Goal: Transaction & Acquisition: Purchase product/service

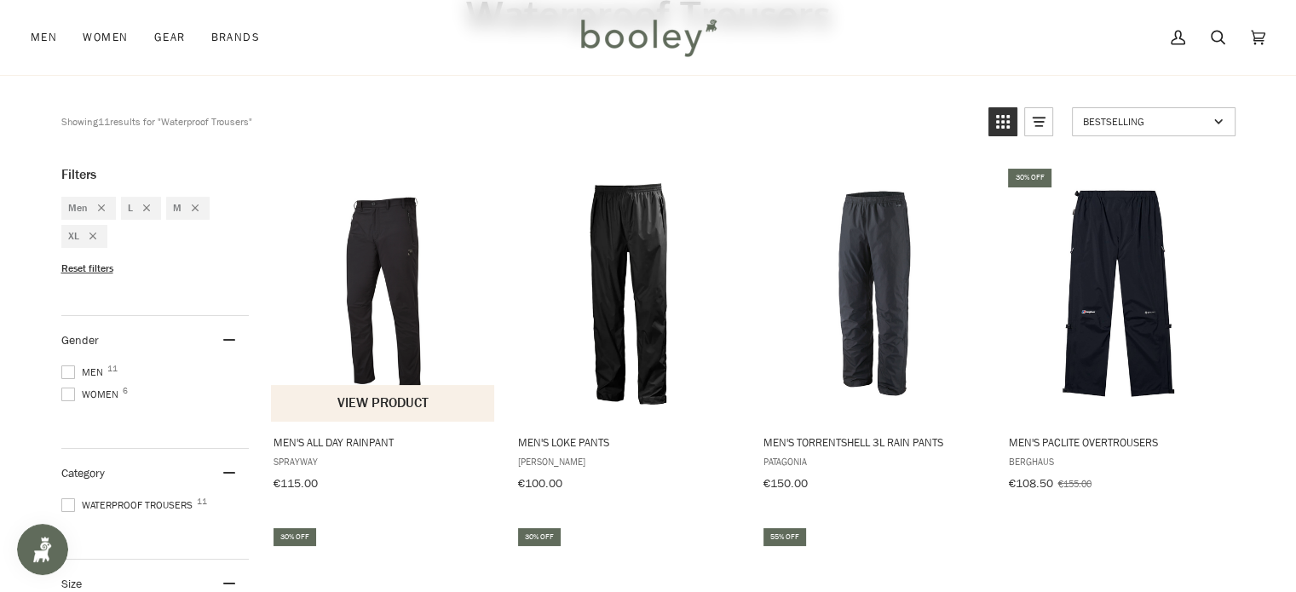
scroll to position [256, 0]
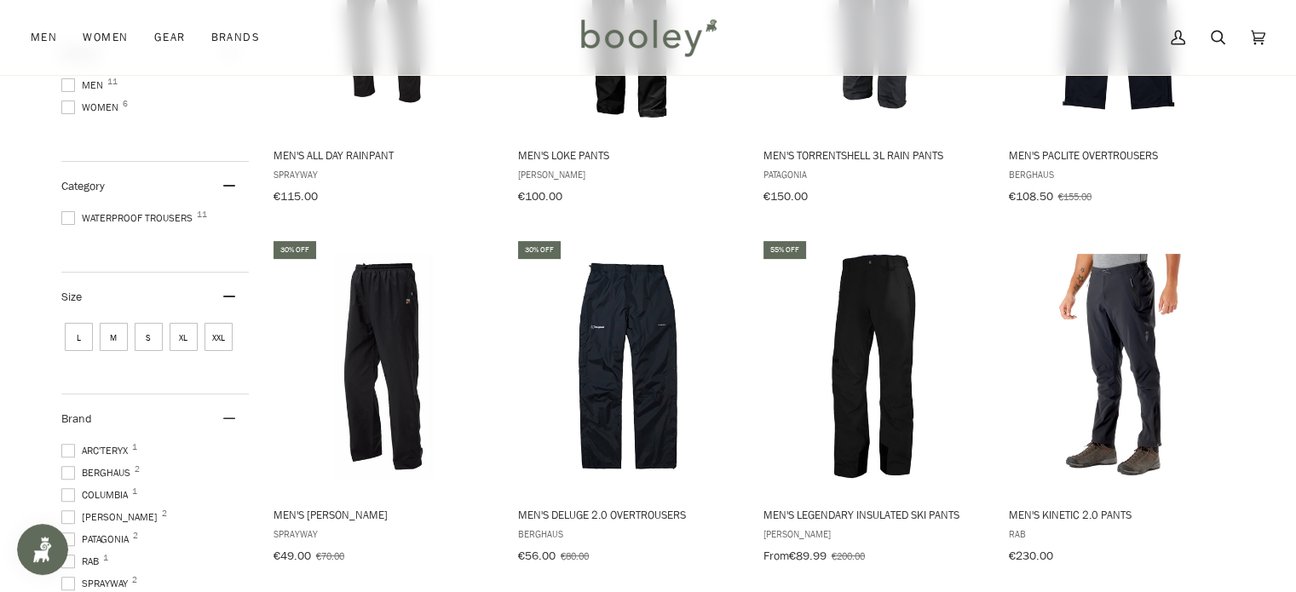
click at [140, 328] on span "S" at bounding box center [149, 337] width 28 height 28
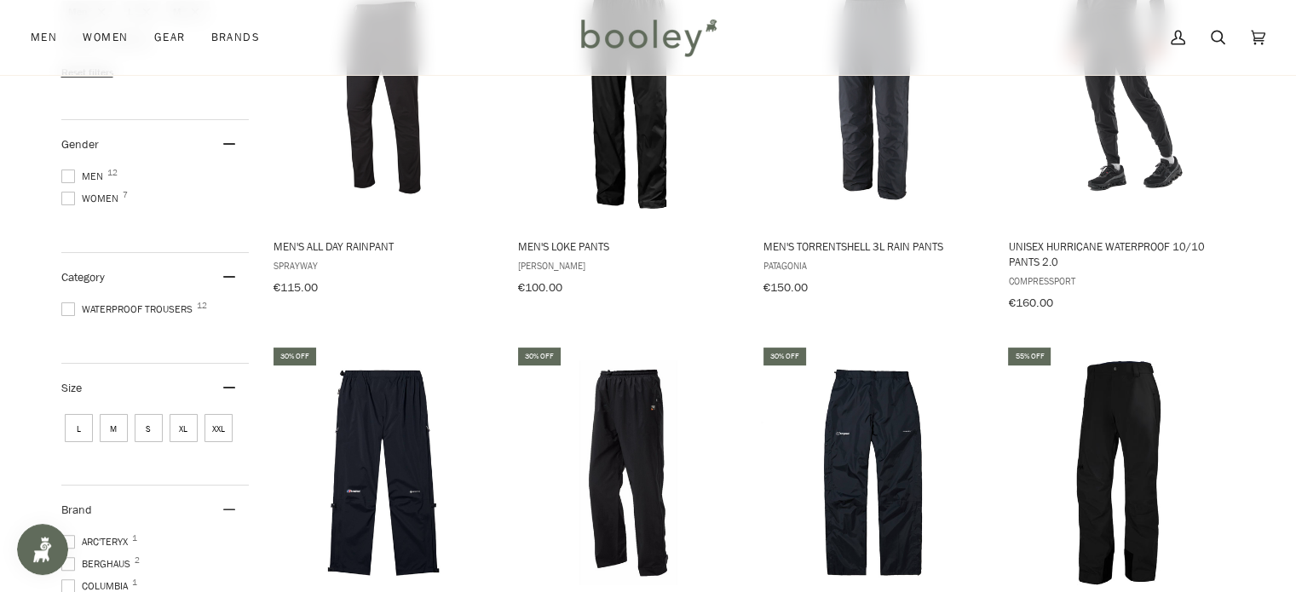
click at [67, 386] on div "Size 4 L M S XL XXL" at bounding box center [154, 425] width 187 height 122
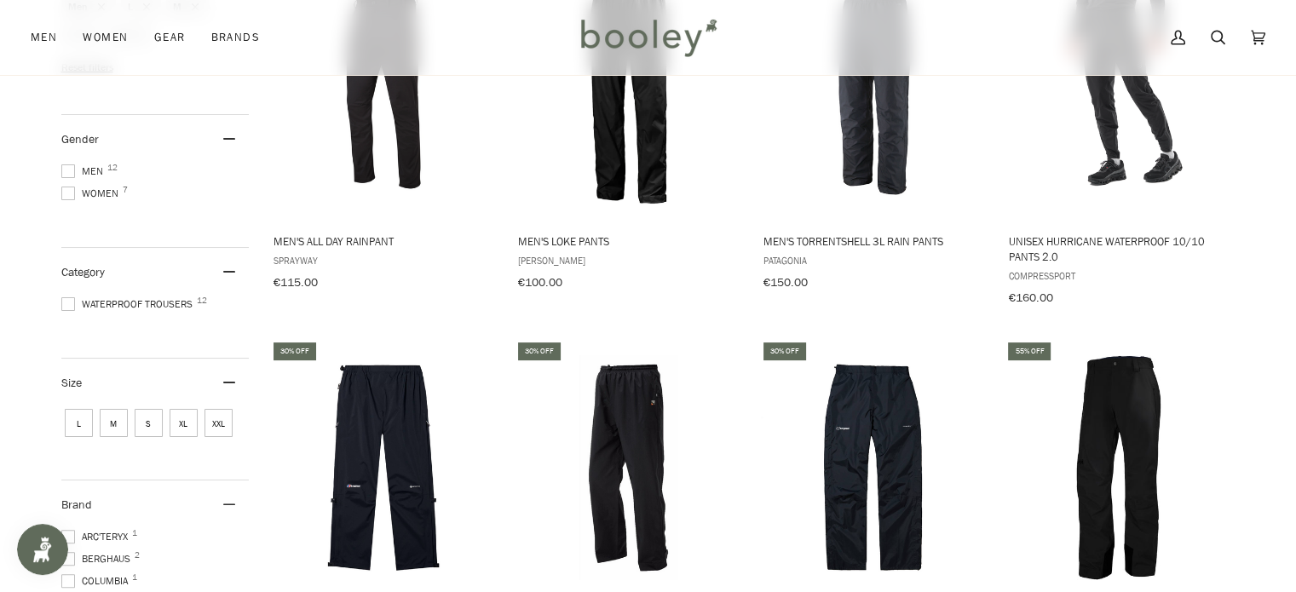
scroll to position [341, 0]
click at [205, 436] on span "XXL" at bounding box center [219, 422] width 28 height 28
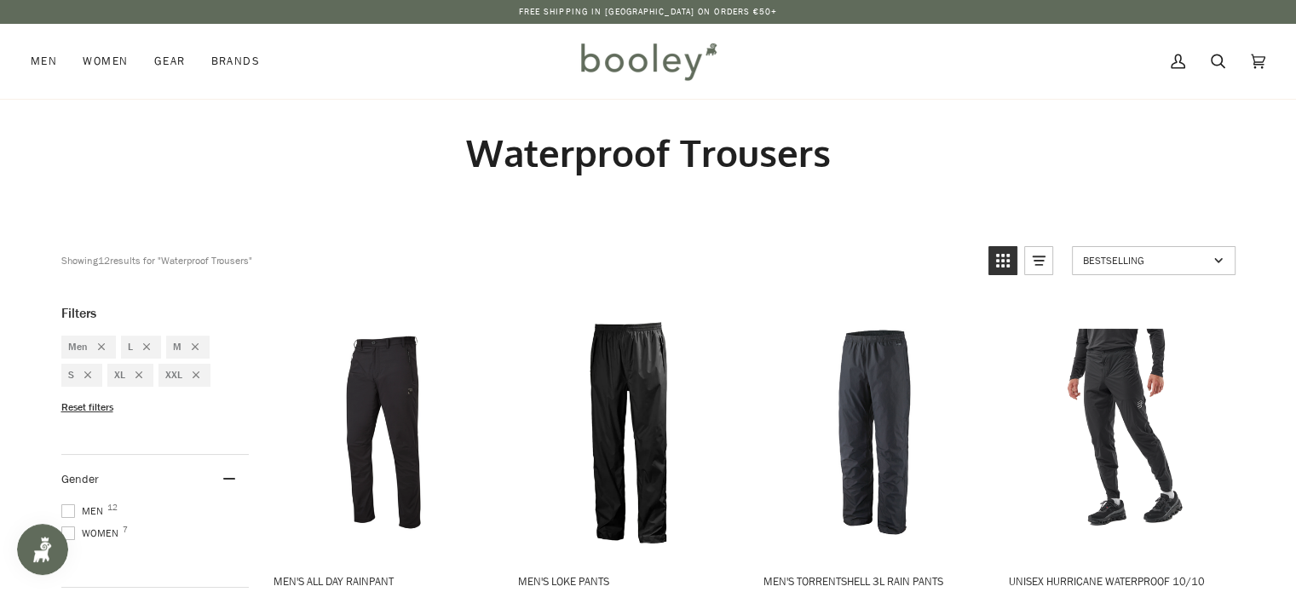
drag, startPoint x: 460, startPoint y: 92, endPoint x: 473, endPoint y: 6, distance: 87.0
click at [460, 87] on div "Men Footwear Boots Shoes Running Sandals & Slides Slippers Socks Accessories" at bounding box center [302, 61] width 543 height 75
